Goal: Task Accomplishment & Management: Use online tool/utility

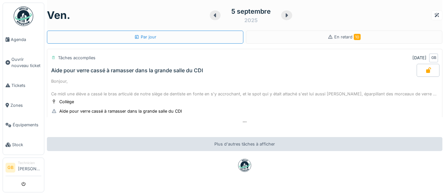
click at [17, 24] on img at bounding box center [24, 17] width 20 height 20
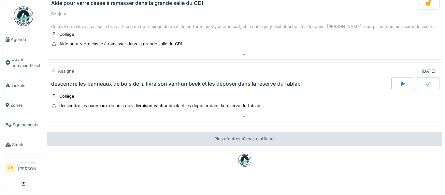
scroll to position [74, 0]
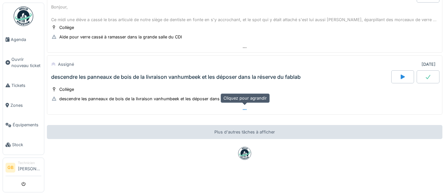
click at [245, 111] on icon at bounding box center [244, 110] width 5 height 4
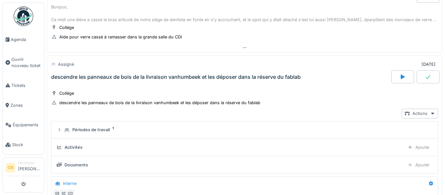
scroll to position [104, 0]
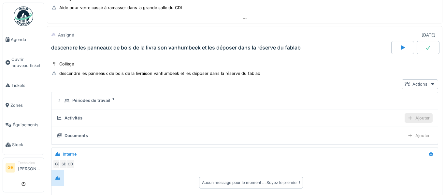
click at [429, 119] on div "Ajouter" at bounding box center [419, 117] width 28 height 9
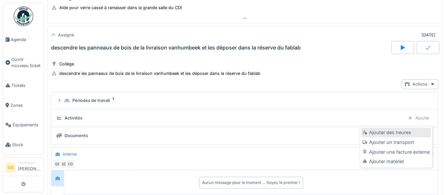
click at [403, 130] on div "Ajouter des heures" at bounding box center [395, 133] width 69 height 10
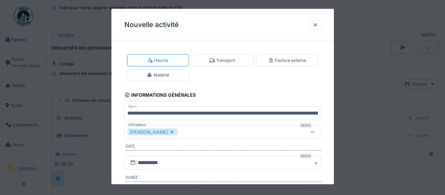
click at [330, 111] on div "**********" at bounding box center [222, 155] width 223 height 217
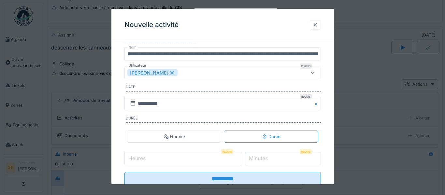
scroll to position [78, 0]
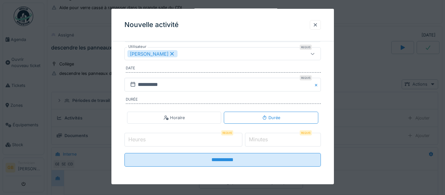
type input "*"
click at [242, 139] on input "*" at bounding box center [183, 140] width 118 height 14
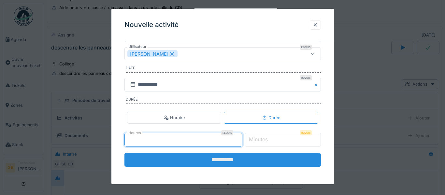
click at [245, 156] on input "**********" at bounding box center [222, 160] width 197 height 14
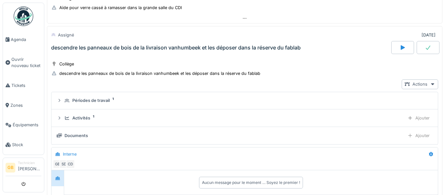
click at [431, 46] on div at bounding box center [428, 47] width 23 height 13
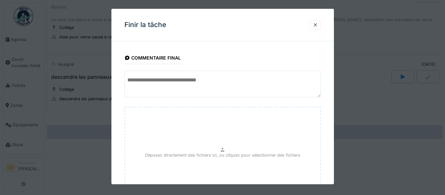
click at [325, 106] on div "**********" at bounding box center [222, 147] width 223 height 200
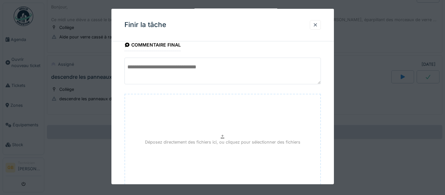
scroll to position [63, 0]
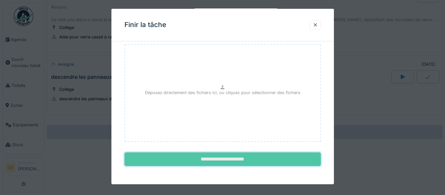
click at [306, 154] on input "**********" at bounding box center [222, 160] width 197 height 14
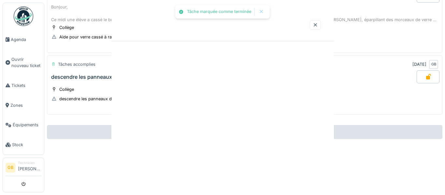
scroll to position [0, 0]
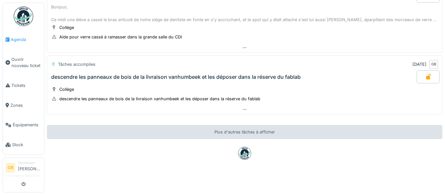
click at [9, 37] on icon at bounding box center [8, 39] width 4 height 5
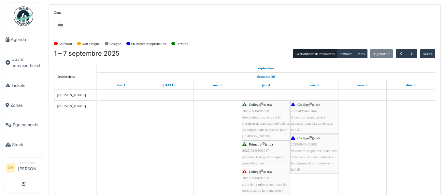
click at [263, 133] on div "Collège | n/a 2025/09/64/01626 descendre en cave toute la livraison de panneaux…" at bounding box center [265, 120] width 47 height 37
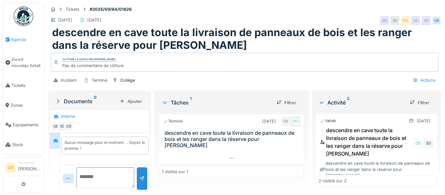
click at [23, 39] on span "Agenda" at bounding box center [26, 39] width 31 height 6
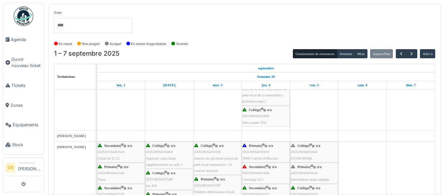
scroll to position [97, 0]
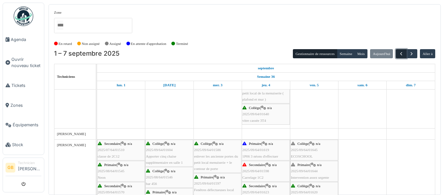
click at [401, 53] on span "button" at bounding box center [402, 54] width 6 height 6
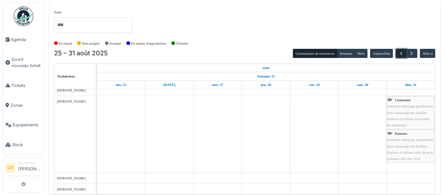
click at [402, 53] on span "button" at bounding box center [402, 54] width 6 height 6
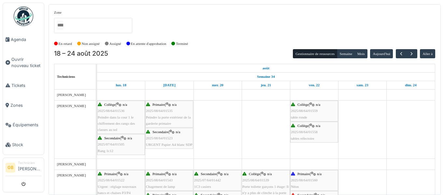
click at [346, 51] on button "Semaine" at bounding box center [346, 53] width 18 height 9
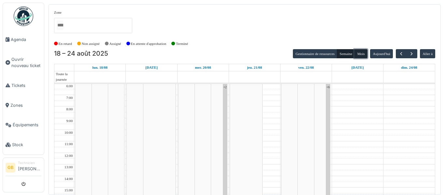
click at [361, 52] on button "Mois" at bounding box center [361, 53] width 13 height 9
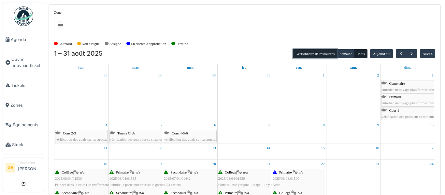
click at [326, 51] on button "Gestionnaire de ressources" at bounding box center [315, 53] width 44 height 9
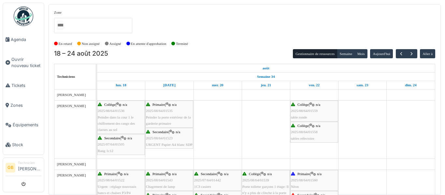
click at [27, 17] on img at bounding box center [24, 17] width 20 height 20
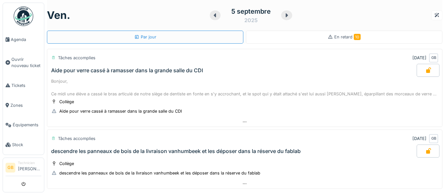
click at [379, 40] on div "En retard 10" at bounding box center [344, 37] width 197 height 13
